Goal: Information Seeking & Learning: Learn about a topic

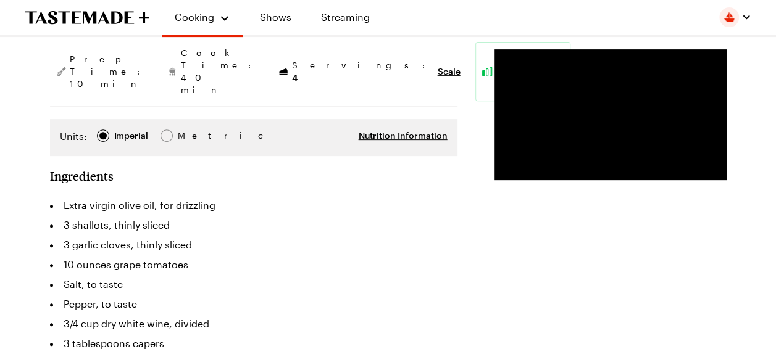
scroll to position [211, 0]
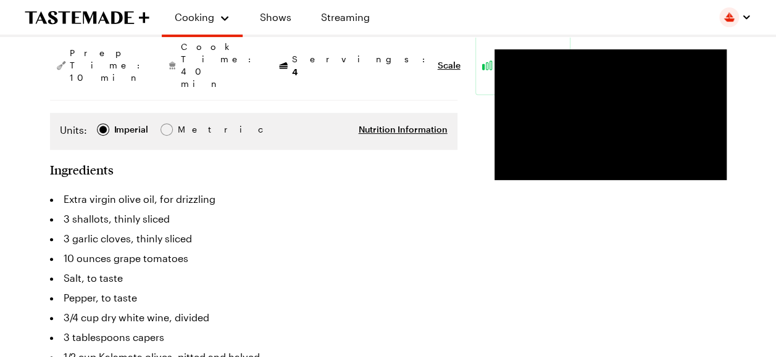
type textarea "x"
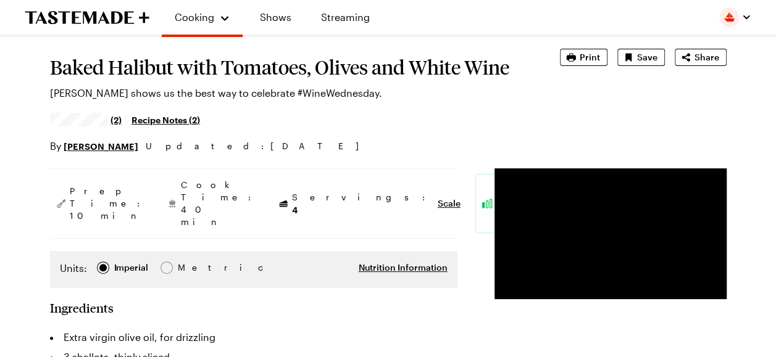
scroll to position [17, 0]
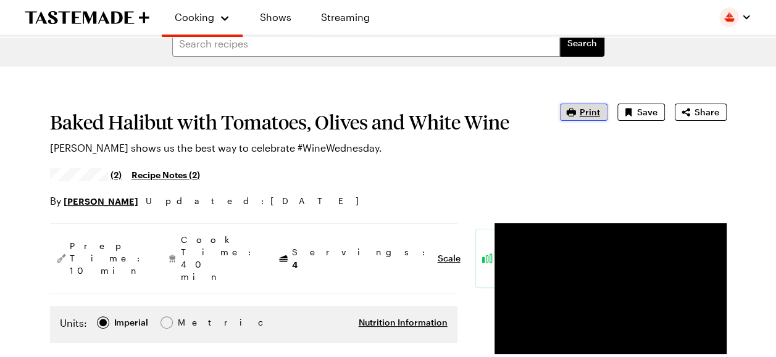
click at [580, 111] on button "Print" at bounding box center [584, 112] width 48 height 17
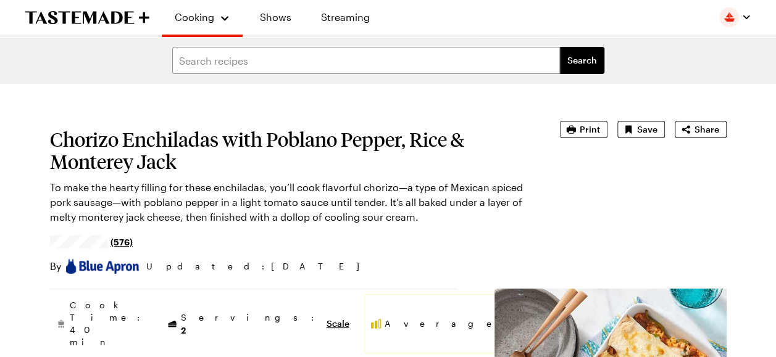
type textarea "x"
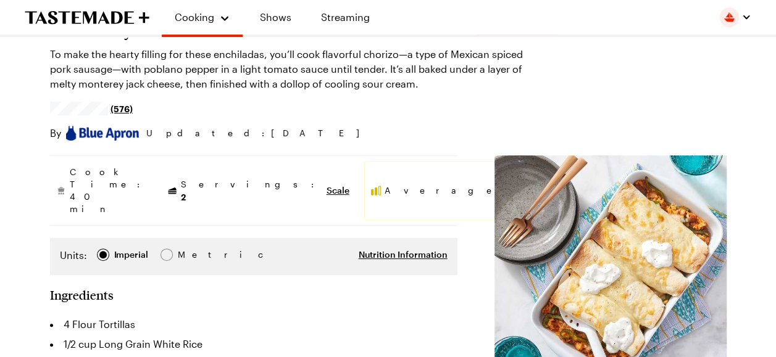
scroll to position [85, 0]
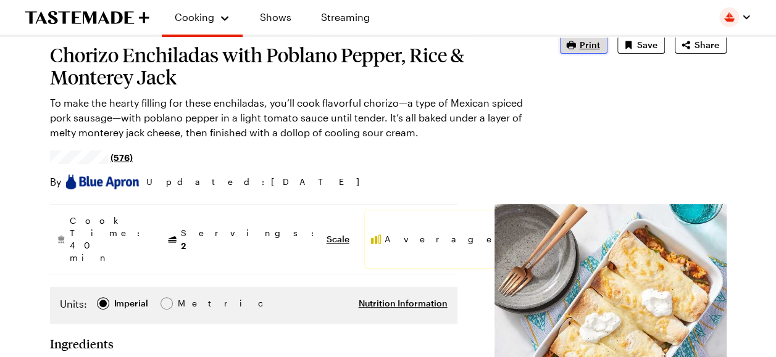
click at [591, 46] on span "Print" at bounding box center [590, 45] width 20 height 12
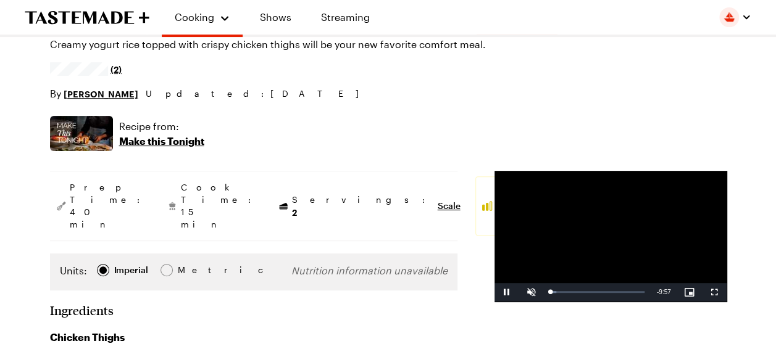
type textarea "x"
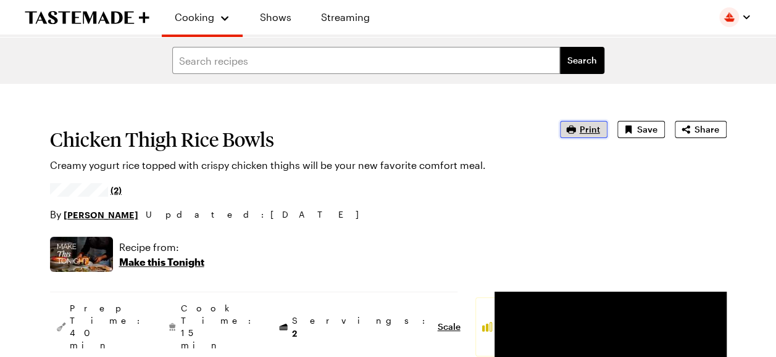
click at [584, 130] on span "Print" at bounding box center [590, 129] width 20 height 12
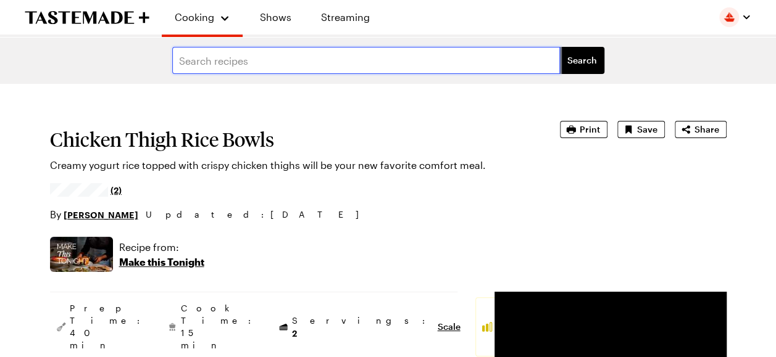
click at [344, 59] on input "text" at bounding box center [366, 60] width 388 height 27
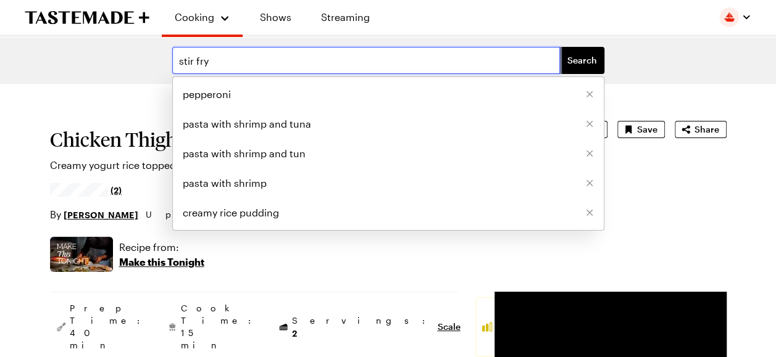
type input "stir fry"
click at [560, 47] on button "Search" at bounding box center [582, 60] width 44 height 27
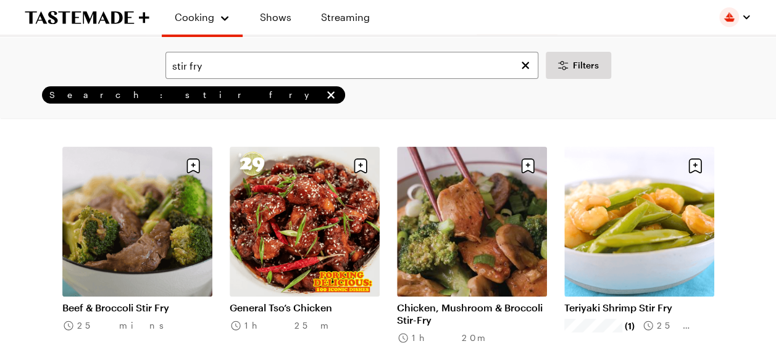
scroll to position [93, 0]
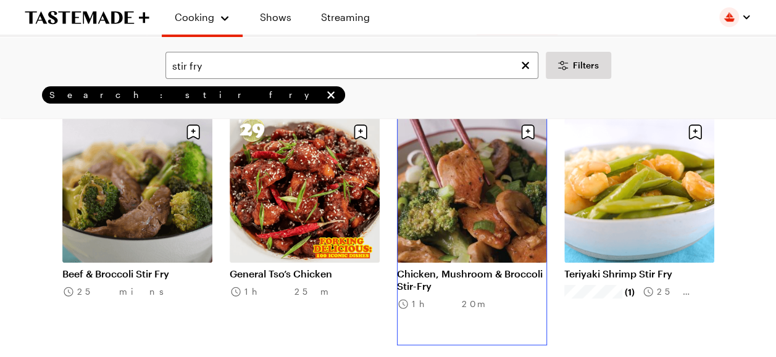
click at [501, 268] on link "Chicken, Mushroom & Broccoli Stir-Fry" at bounding box center [472, 280] width 150 height 25
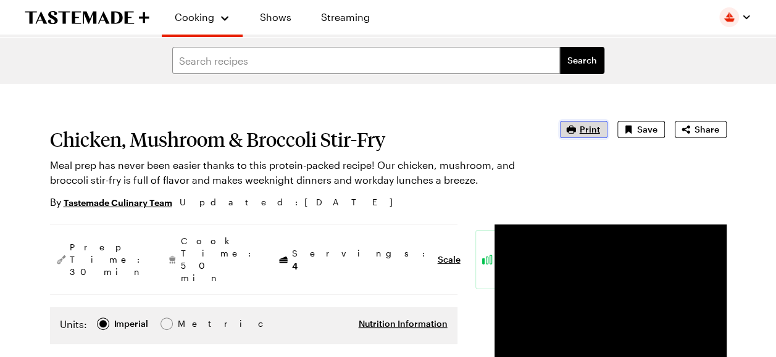
click at [590, 127] on span "Print" at bounding box center [590, 129] width 20 height 12
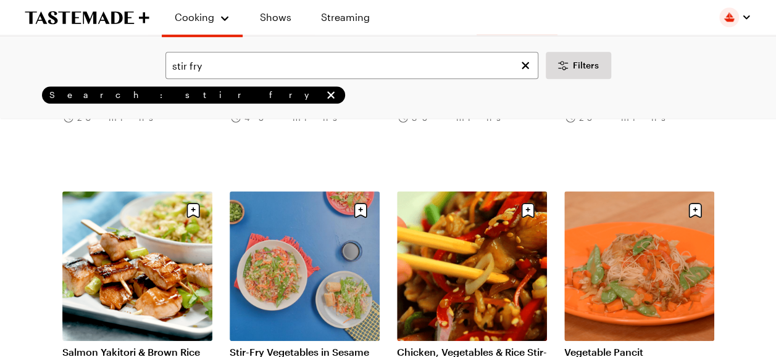
scroll to position [537, 0]
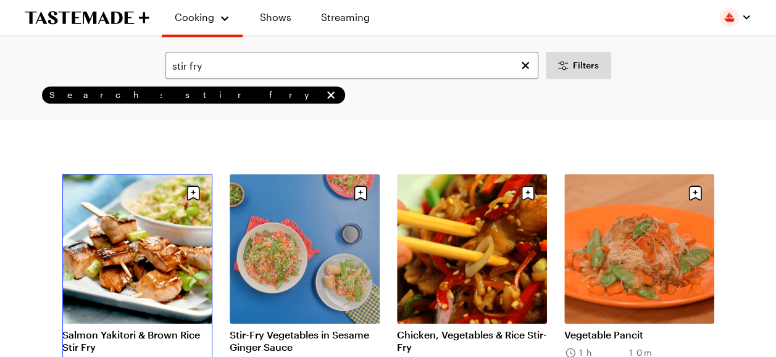
click at [132, 329] on link "Salmon Yakitori & Brown Rice Stir Fry" at bounding box center [137, 341] width 150 height 25
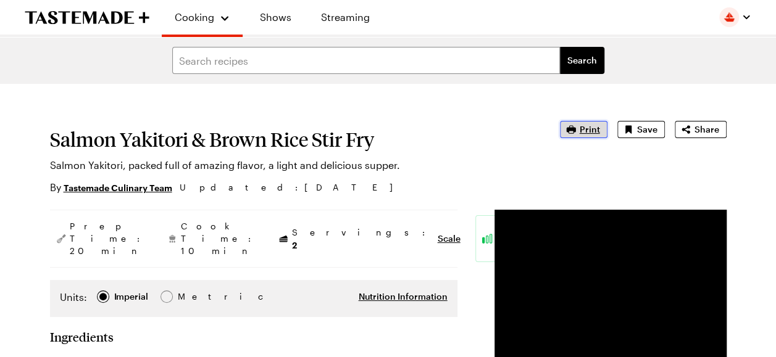
click at [585, 127] on span "Print" at bounding box center [590, 129] width 20 height 12
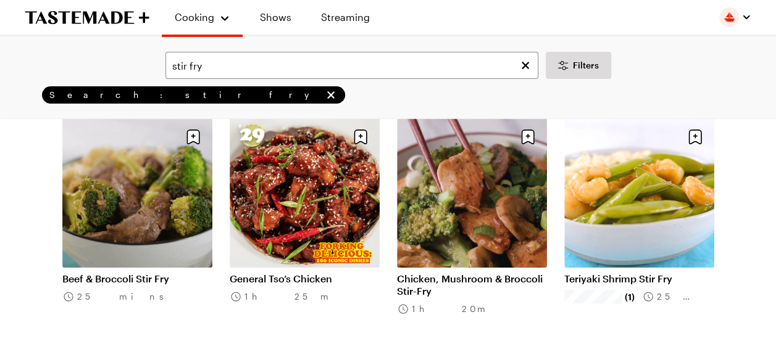
scroll to position [93, 0]
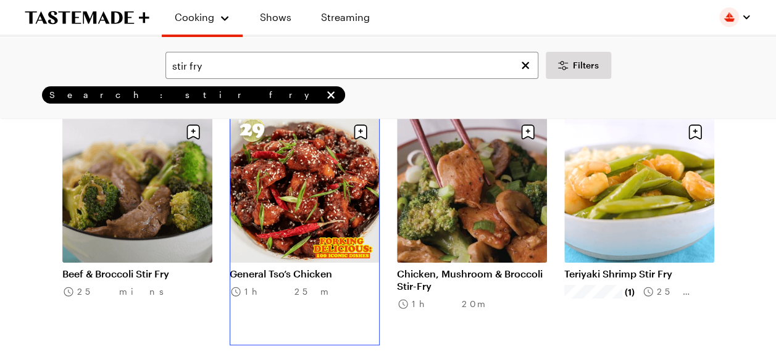
click at [293, 268] on link "General Tso’s Chicken" at bounding box center [305, 274] width 150 height 12
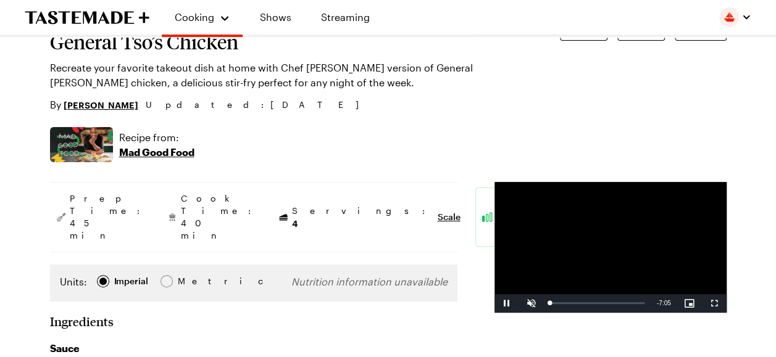
type textarea "x"
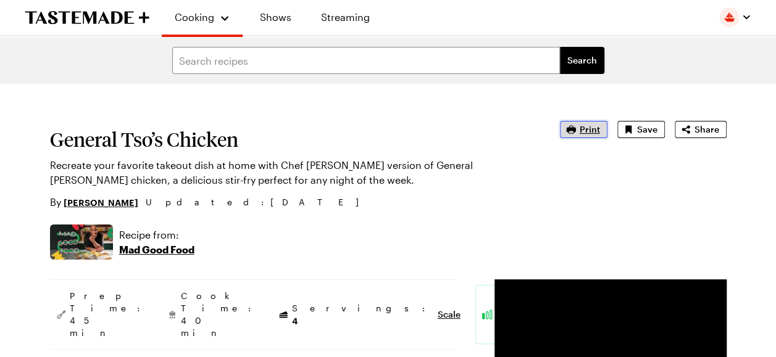
click at [575, 130] on icon "button" at bounding box center [570, 129] width 9 height 8
